Goal: Communication & Community: Connect with others

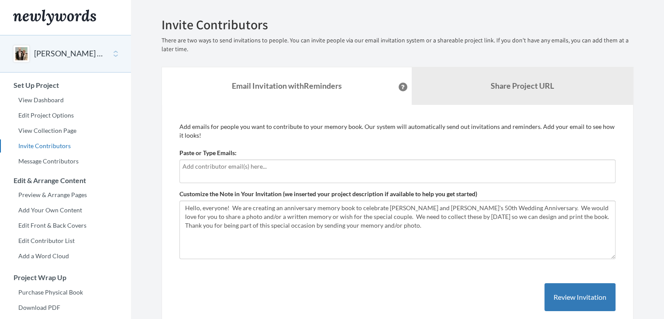
click at [267, 165] on input "text" at bounding box center [397, 167] width 430 height 10
type input "p"
type input "[EMAIL_ADDRESS][DOMAIN_NAME]"
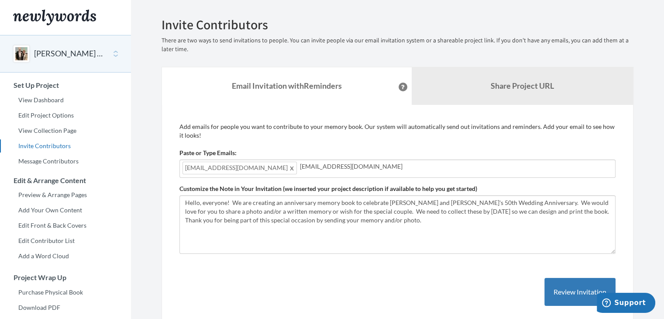
type input "[EMAIL_ADDRESS][DOMAIN_NAME]"
click at [347, 165] on input "[EMAIL_ADDRESS][DOMAIN_NAME]" at bounding box center [456, 167] width 313 height 10
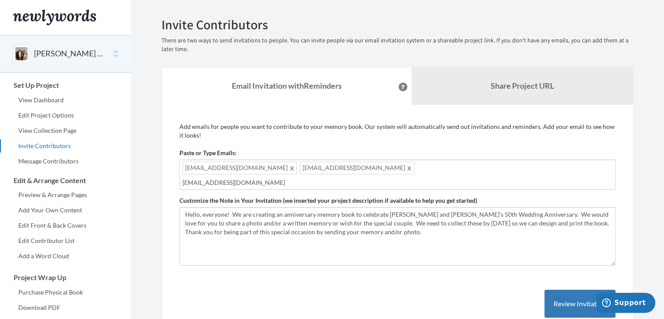
type input "[EMAIL_ADDRESS][DOMAIN_NAME]"
click at [424, 171] on div "[EMAIL_ADDRESS][DOMAIN_NAME] [EMAIL_ADDRESS][DOMAIN_NAME] [EMAIL_ADDRESS][DOMAI…" at bounding box center [397, 174] width 436 height 30
type input "mbesh@denver.k12"
type input "i"
click at [535, 166] on span "mbesh@denver.k12" at bounding box center [567, 168] width 65 height 13
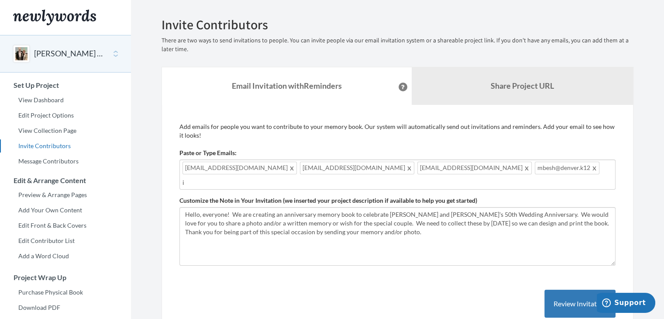
click at [535, 166] on span "mbesh@denver.k12" at bounding box center [567, 168] width 65 height 13
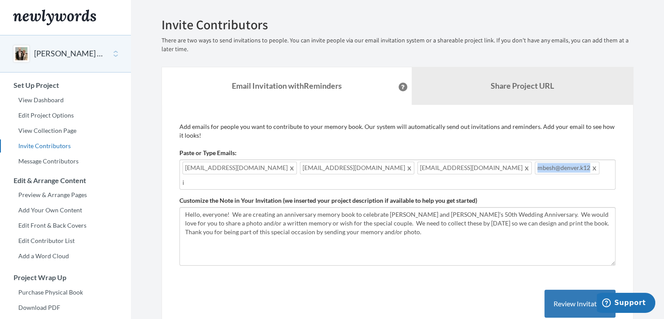
drag, startPoint x: 453, startPoint y: 166, endPoint x: 479, endPoint y: 169, distance: 26.3
click at [535, 169] on span "mbesh@denver.k12" at bounding box center [567, 168] width 65 height 13
click at [592, 169] on span at bounding box center [595, 167] width 7 height 10
type input "[EMAIL_ADDRESS][DOMAIN_NAME]"
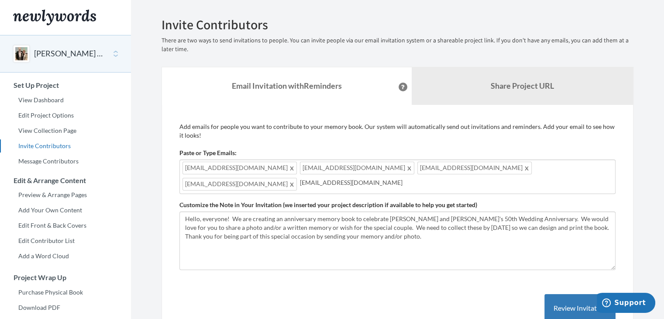
type input "[EMAIL_ADDRESS][DOMAIN_NAME]"
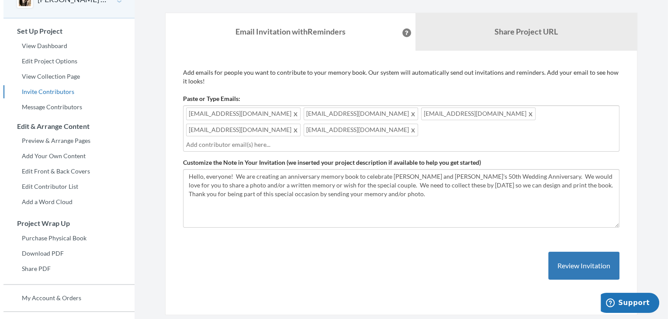
scroll to position [86, 0]
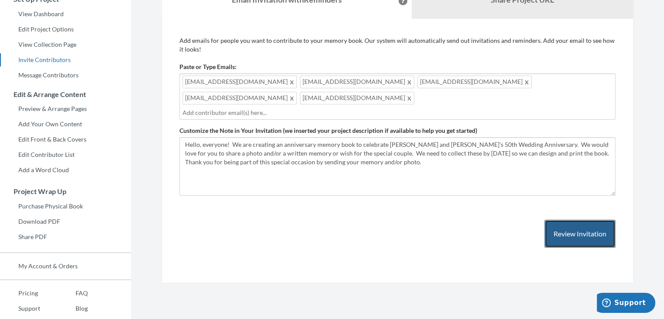
click at [577, 220] on button "Review Invitation" at bounding box center [579, 234] width 71 height 28
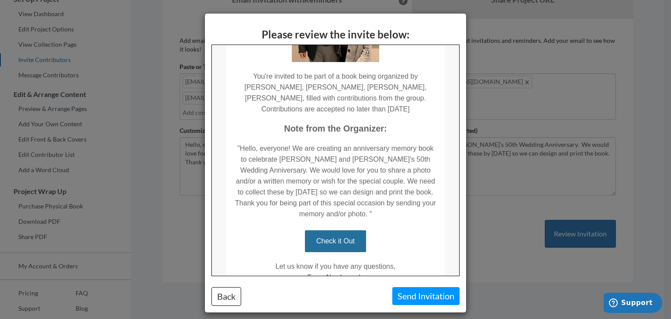
scroll to position [127, 0]
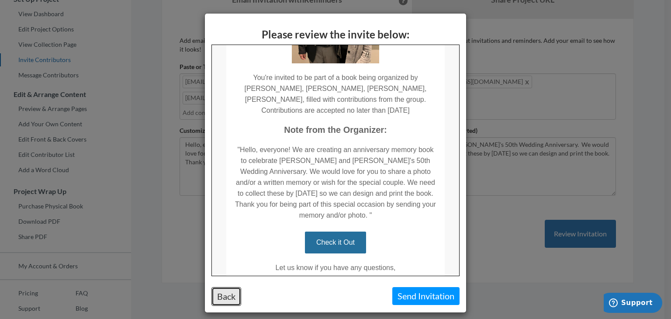
click at [222, 295] on button "Back" at bounding box center [226, 296] width 30 height 19
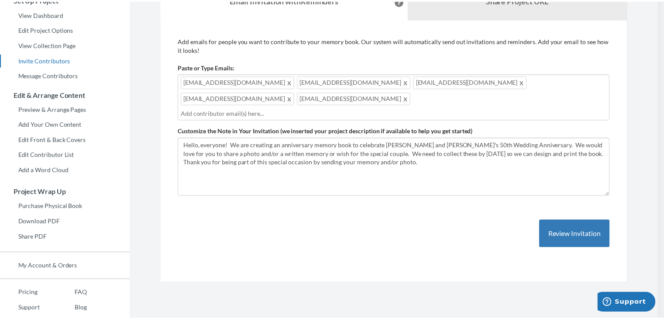
scroll to position [0, 0]
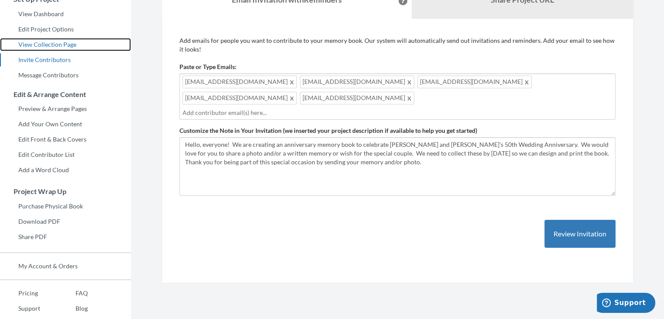
click at [64, 44] on link "View Collection Page" at bounding box center [65, 44] width 131 height 13
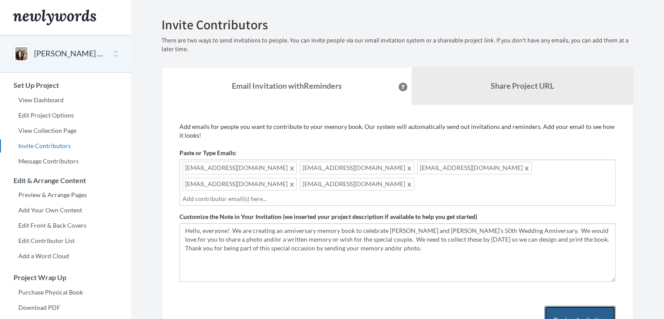
click at [575, 306] on button "Review Invitation" at bounding box center [579, 320] width 71 height 28
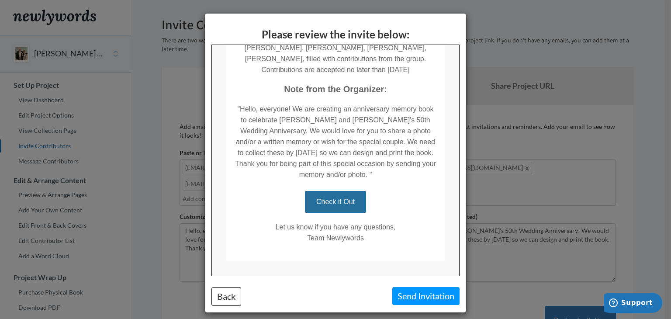
scroll to position [167, 0]
drag, startPoint x: 455, startPoint y: 162, endPoint x: 678, endPoint y: 296, distance: 259.5
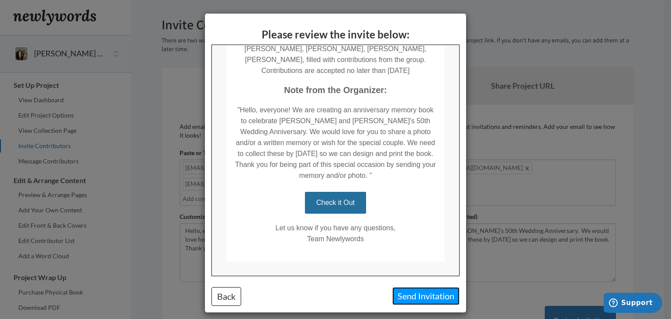
click at [426, 295] on button "Send Invitation" at bounding box center [425, 296] width 67 height 18
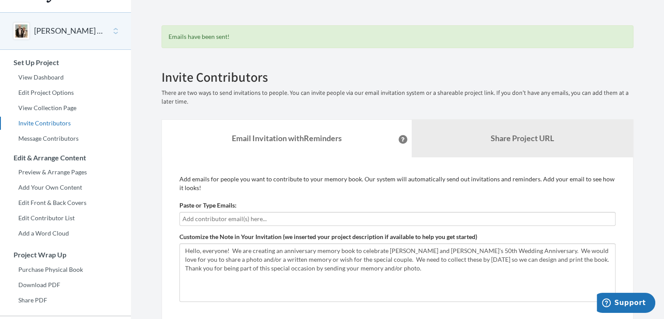
scroll to position [12, 0]
